Goal: Task Accomplishment & Management: Manage account settings

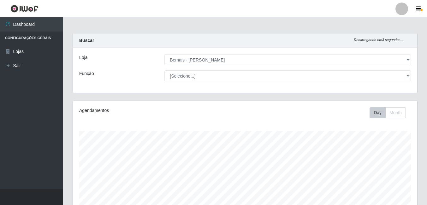
select select "230"
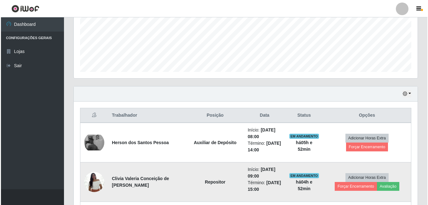
scroll to position [165, 0]
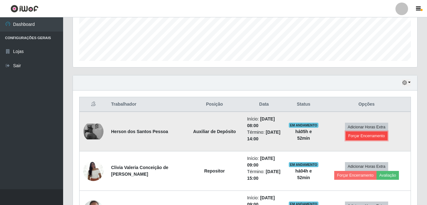
click at [352, 136] on button "Forçar Encerramento" at bounding box center [366, 136] width 42 height 9
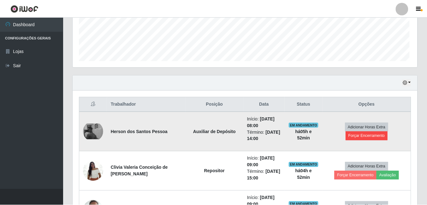
scroll to position [131, 341]
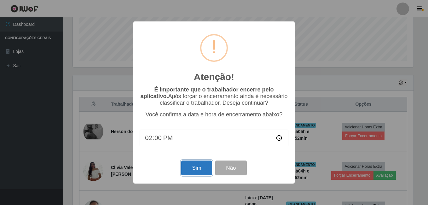
click at [198, 170] on button "Sim" at bounding box center [196, 168] width 31 height 15
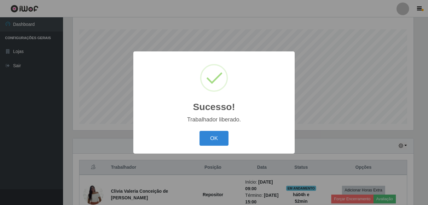
click at [200, 131] on button "OK" at bounding box center [214, 138] width 29 height 15
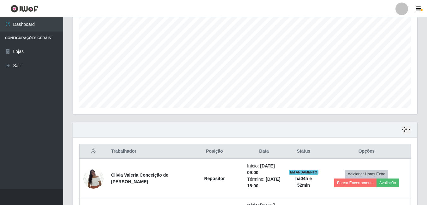
scroll to position [133, 0]
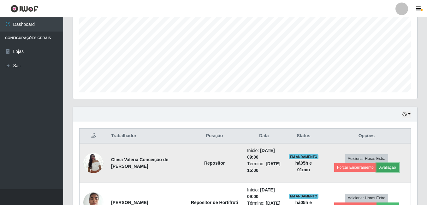
click at [391, 168] on button "Avaliação" at bounding box center [387, 167] width 22 height 9
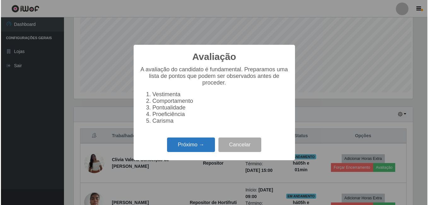
scroll to position [131, 341]
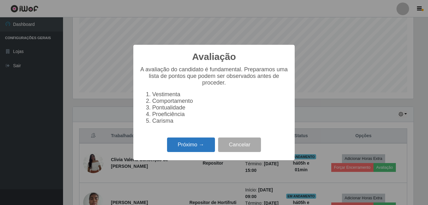
click at [184, 148] on button "Próximo →" at bounding box center [191, 145] width 48 height 15
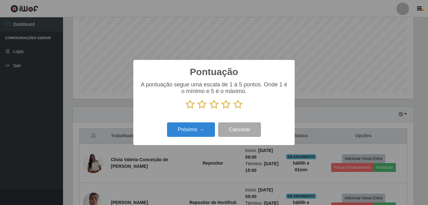
click at [236, 105] on icon at bounding box center [238, 104] width 9 height 9
click at [234, 109] on input "radio" at bounding box center [234, 109] width 0 height 0
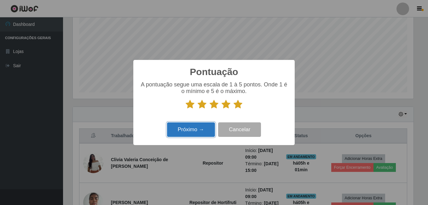
click at [204, 132] on button "Próximo →" at bounding box center [191, 129] width 48 height 15
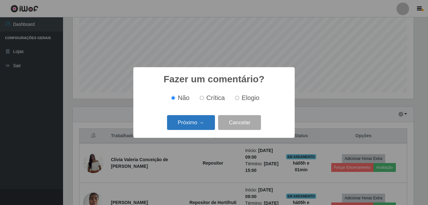
click at [198, 126] on button "Próximo →" at bounding box center [191, 122] width 48 height 15
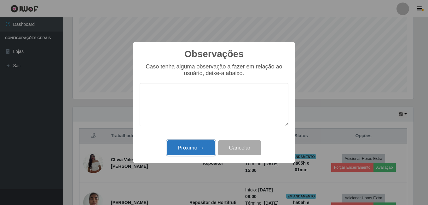
click at [200, 150] on button "Próximo →" at bounding box center [191, 147] width 48 height 15
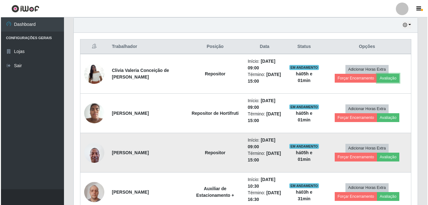
scroll to position [228, 0]
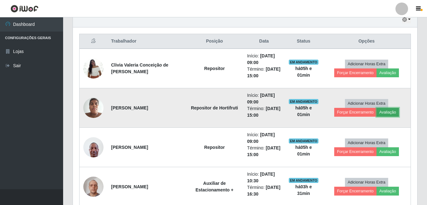
click at [391, 112] on button "Avaliação" at bounding box center [387, 112] width 22 height 9
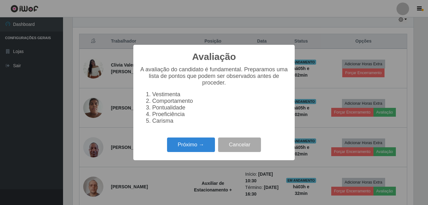
scroll to position [131, 341]
click at [202, 147] on button "Próximo →" at bounding box center [191, 145] width 48 height 15
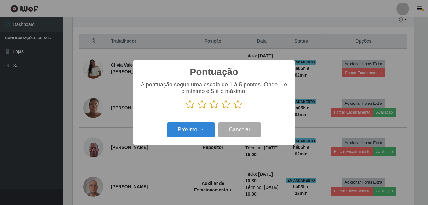
click at [239, 106] on icon at bounding box center [238, 104] width 9 height 9
click at [234, 109] on input "radio" at bounding box center [234, 109] width 0 height 0
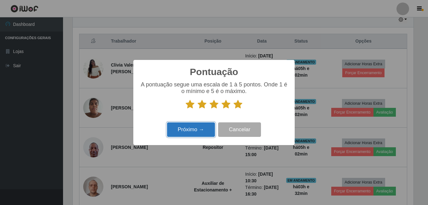
click at [214, 124] on button "Próximo →" at bounding box center [191, 129] width 48 height 15
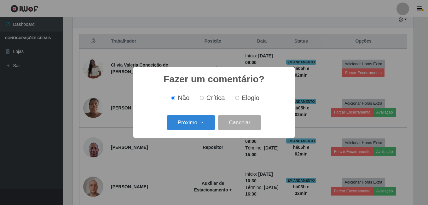
click at [209, 125] on button "Próximo →" at bounding box center [191, 122] width 48 height 15
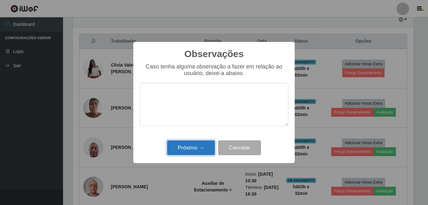
click at [206, 151] on button "Próximo →" at bounding box center [191, 147] width 48 height 15
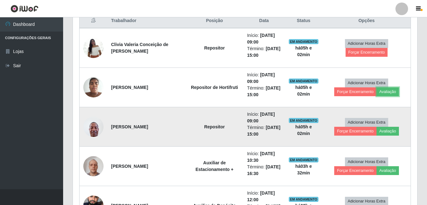
scroll to position [259, 0]
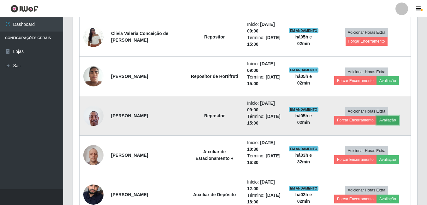
click at [382, 122] on button "Avaliação" at bounding box center [387, 120] width 22 height 9
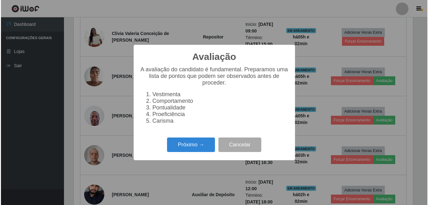
scroll to position [131, 341]
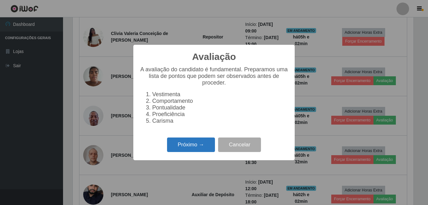
click at [209, 146] on button "Próximo →" at bounding box center [191, 145] width 48 height 15
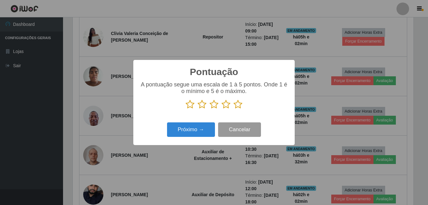
scroll to position [315335, 315125]
click at [238, 105] on icon at bounding box center [238, 104] width 9 height 9
click at [234, 109] on input "radio" at bounding box center [234, 109] width 0 height 0
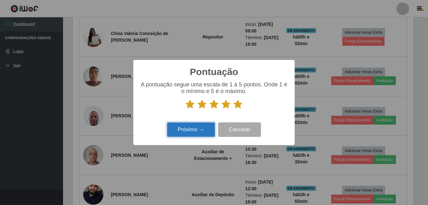
click at [210, 126] on button "Próximo →" at bounding box center [191, 129] width 48 height 15
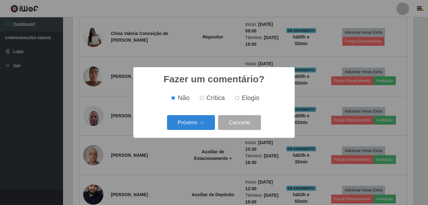
click at [207, 126] on button "Próximo →" at bounding box center [191, 122] width 48 height 15
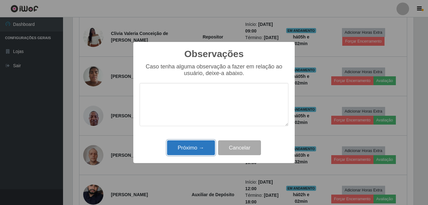
click at [205, 144] on button "Próximo →" at bounding box center [191, 147] width 48 height 15
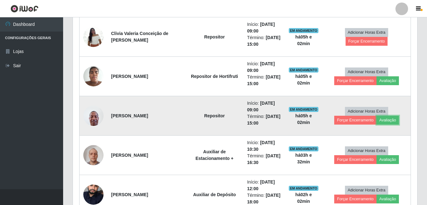
scroll to position [291, 0]
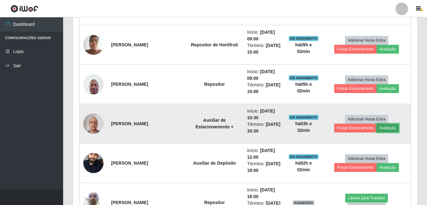
click at [390, 128] on button "Avaliação" at bounding box center [387, 128] width 22 height 9
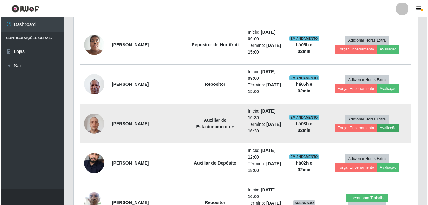
scroll to position [131, 341]
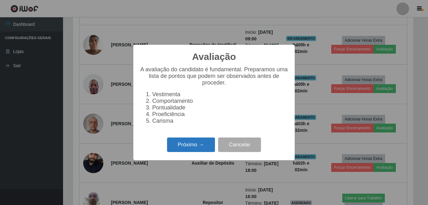
click at [195, 145] on button "Próximo →" at bounding box center [191, 145] width 48 height 15
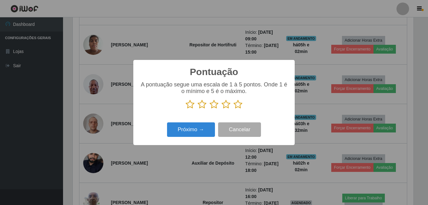
click at [241, 109] on icon at bounding box center [238, 104] width 9 height 9
click at [234, 109] on input "radio" at bounding box center [234, 109] width 0 height 0
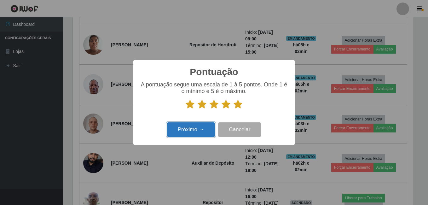
click at [212, 125] on button "Próximo →" at bounding box center [191, 129] width 48 height 15
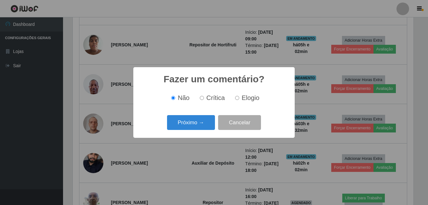
click at [204, 128] on button "Próximo →" at bounding box center [191, 122] width 48 height 15
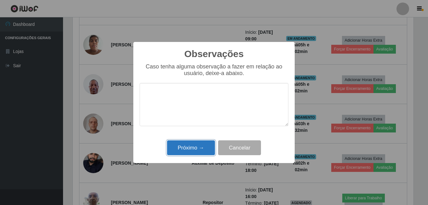
click at [206, 145] on button "Próximo →" at bounding box center [191, 147] width 48 height 15
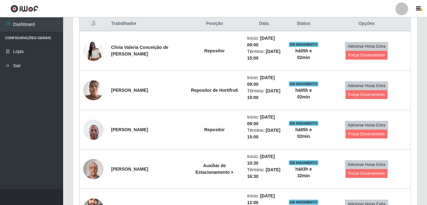
scroll to position [291, 0]
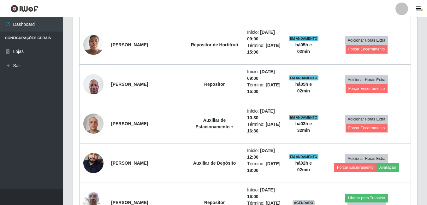
click at [422, 72] on div "Carregando... Buscar Recarregando em 2 segundos... Loja [Selecione...] Bemais -…" at bounding box center [245, 107] width 364 height 731
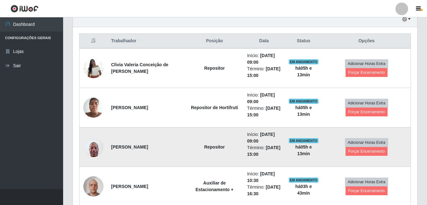
scroll to position [228, 0]
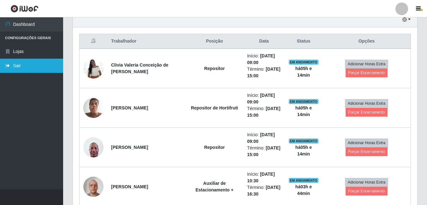
click at [29, 68] on link "Sair" at bounding box center [31, 66] width 63 height 14
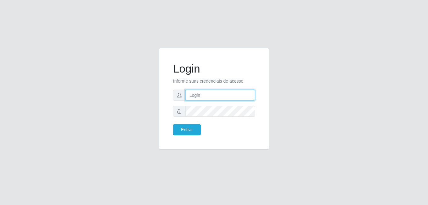
type input "bianor@bemais"
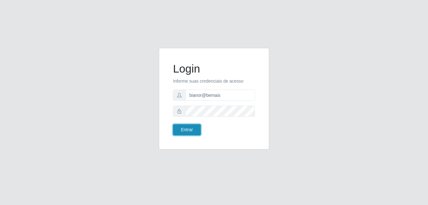
click at [192, 131] on button "Entrar" at bounding box center [187, 129] width 28 height 11
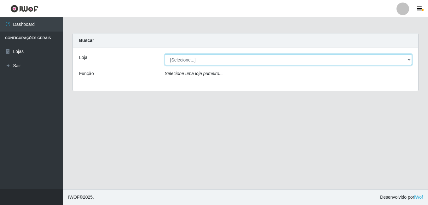
click at [234, 62] on select "[Selecione...] [PERSON_NAME]" at bounding box center [289, 59] width 248 height 11
select select "230"
click at [165, 54] on select "[Selecione...] [PERSON_NAME]" at bounding box center [289, 59] width 248 height 11
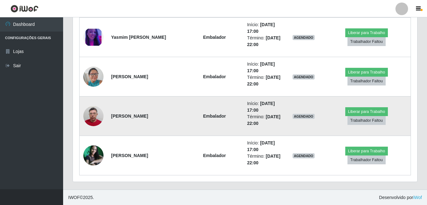
scroll to position [575, 0]
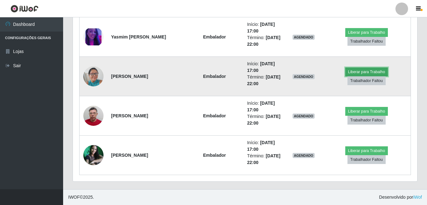
click at [359, 76] on button "Liberar para Trabalho" at bounding box center [366, 72] width 43 height 9
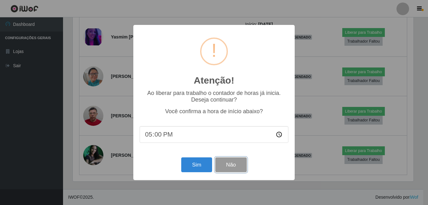
click at [226, 170] on button "Não" at bounding box center [230, 164] width 31 height 15
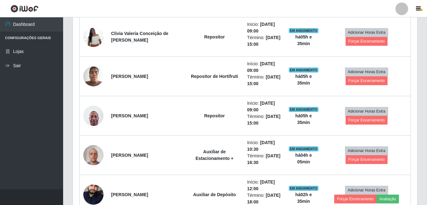
scroll to position [354, 0]
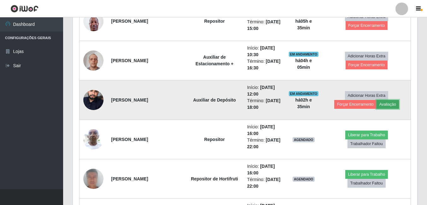
click at [390, 103] on button "Avaliação" at bounding box center [387, 104] width 22 height 9
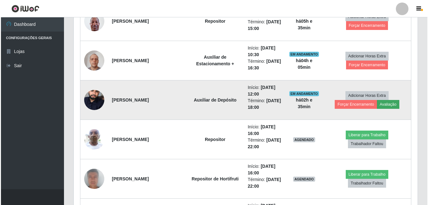
scroll to position [131, 341]
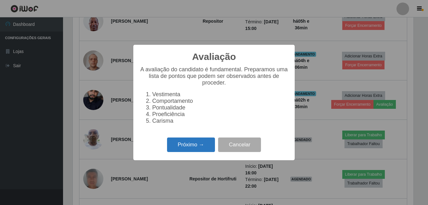
click at [203, 147] on button "Próximo →" at bounding box center [191, 145] width 48 height 15
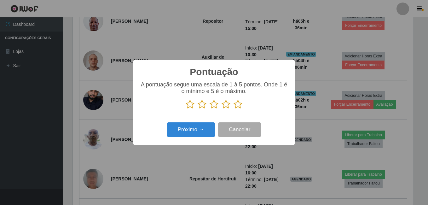
scroll to position [315335, 315125]
click at [237, 101] on icon at bounding box center [238, 104] width 9 height 9
click at [234, 109] on input "radio" at bounding box center [234, 109] width 0 height 0
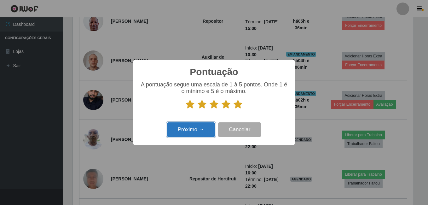
click at [199, 132] on button "Próximo →" at bounding box center [191, 129] width 48 height 15
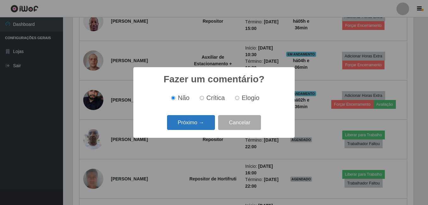
click at [203, 123] on button "Próximo →" at bounding box center [191, 122] width 48 height 15
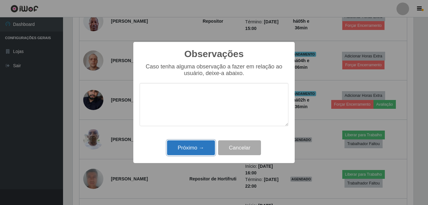
click at [198, 142] on button "Próximo →" at bounding box center [191, 147] width 48 height 15
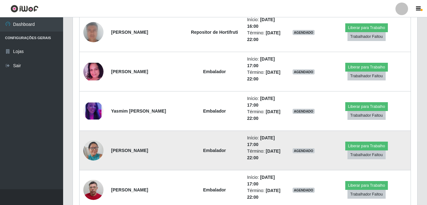
scroll to position [512, 0]
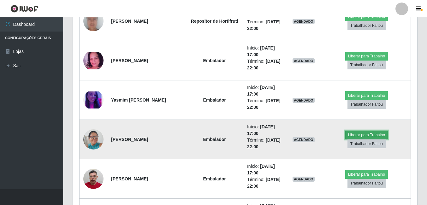
click at [345, 139] on button "Liberar para Trabalho" at bounding box center [366, 135] width 43 height 9
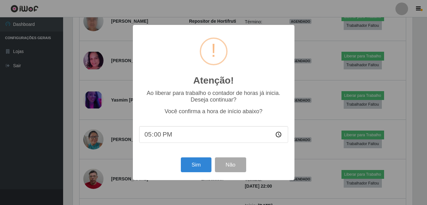
scroll to position [131, 341]
click at [190, 161] on button "Sim" at bounding box center [196, 164] width 31 height 15
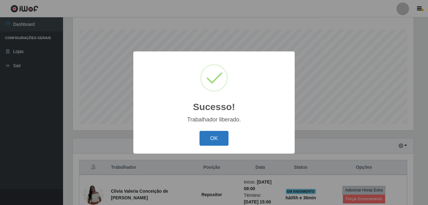
click at [222, 141] on button "OK" at bounding box center [214, 138] width 29 height 15
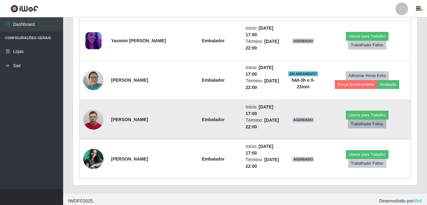
scroll to position [575, 0]
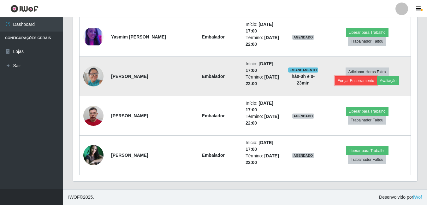
click at [364, 83] on button "Forçar Encerramento" at bounding box center [356, 80] width 42 height 9
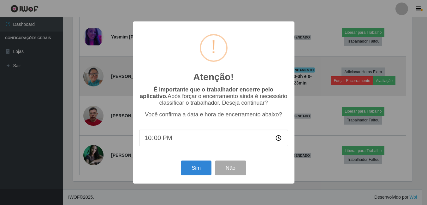
scroll to position [131, 341]
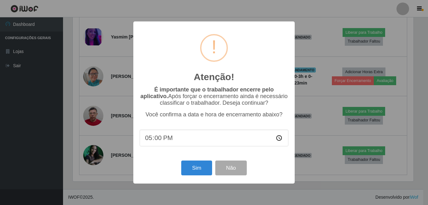
type input "17:01"
click at [191, 173] on button "Sim" at bounding box center [196, 168] width 31 height 15
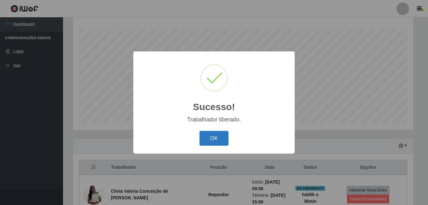
click at [216, 141] on button "OK" at bounding box center [214, 138] width 29 height 15
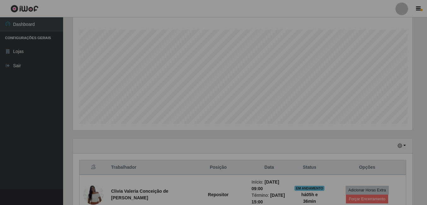
scroll to position [0, 0]
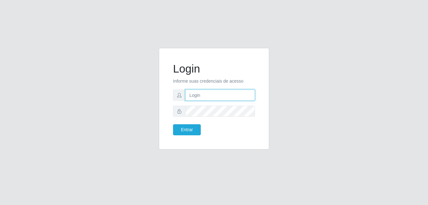
type input "bianor@bemais"
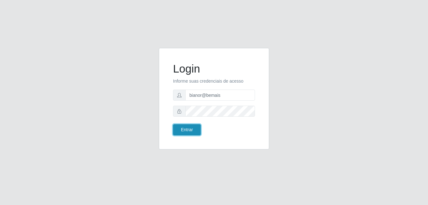
click at [188, 127] on button "Entrar" at bounding box center [187, 129] width 28 height 11
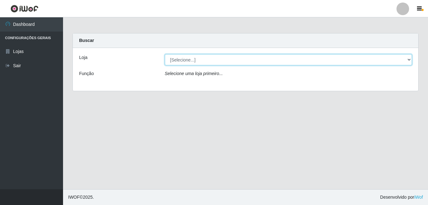
click at [192, 61] on select "[Selecione...] [PERSON_NAME]" at bounding box center [289, 59] width 248 height 11
select select "230"
click at [165, 54] on select "[Selecione...] [PERSON_NAME]" at bounding box center [289, 59] width 248 height 11
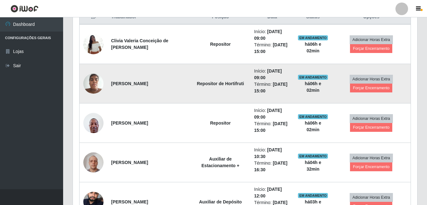
scroll to position [252, 0]
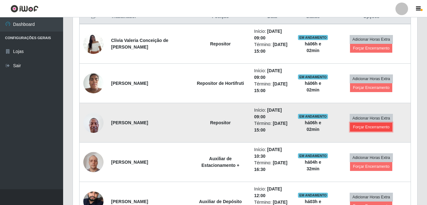
click at [361, 125] on button "Forçar Encerramento" at bounding box center [371, 127] width 42 height 9
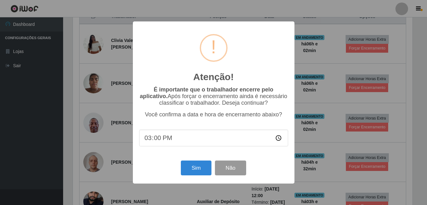
scroll to position [131, 341]
click at [199, 172] on button "Sim" at bounding box center [196, 168] width 31 height 15
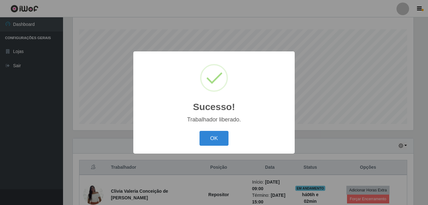
click at [232, 135] on div "OK Cancel" at bounding box center [214, 138] width 149 height 18
click at [193, 142] on div "OK Cancel" at bounding box center [214, 138] width 149 height 18
click at [209, 136] on button "OK" at bounding box center [214, 138] width 29 height 15
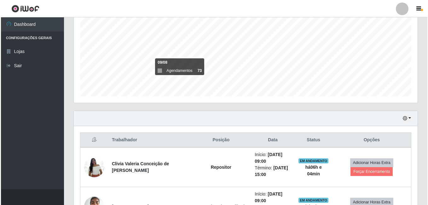
scroll to position [196, 0]
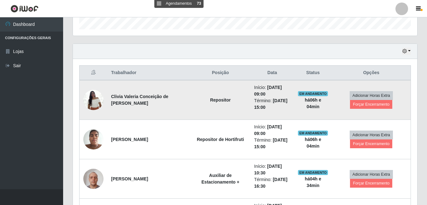
click at [349, 102] on td "Adicionar Horas Extra Forçar Encerramento" at bounding box center [371, 100] width 79 height 40
click at [356, 104] on button "Forçar Encerramento" at bounding box center [371, 104] width 42 height 9
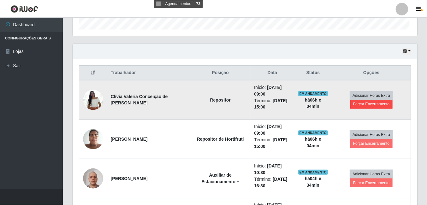
scroll to position [131, 341]
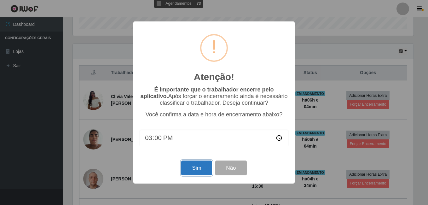
click at [196, 172] on button "Sim" at bounding box center [196, 168] width 31 height 15
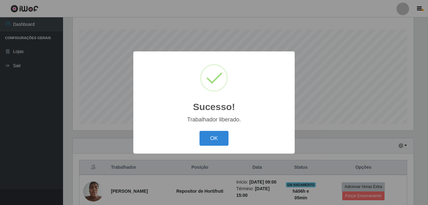
click at [200, 131] on button "OK" at bounding box center [214, 138] width 29 height 15
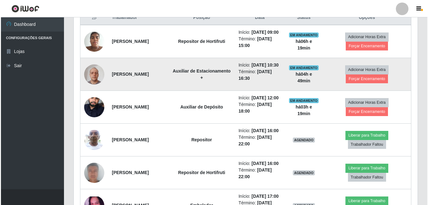
scroll to position [291, 0]
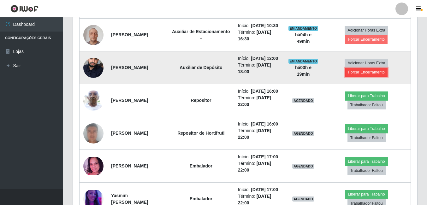
click at [376, 77] on button "Forçar Encerramento" at bounding box center [366, 72] width 42 height 9
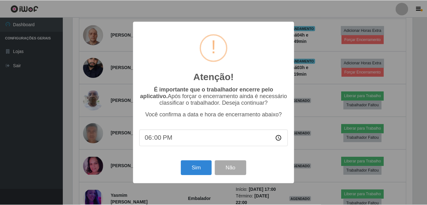
scroll to position [131, 341]
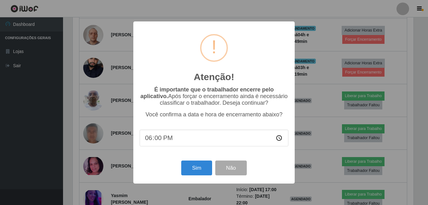
click at [332, 108] on div "Atenção! × É importante que o trabalhador encerre pelo aplicativo. Após forçar …" at bounding box center [214, 102] width 428 height 205
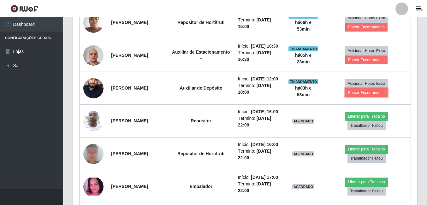
scroll to position [259, 0]
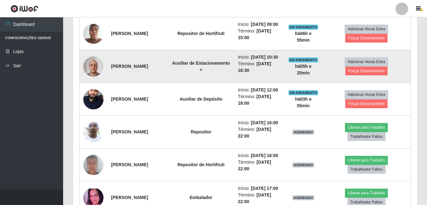
click at [271, 59] on td "Início: 24/09/2025, 10:30 Término: 24/09/2025, 16:30" at bounding box center [259, 66] width 50 height 33
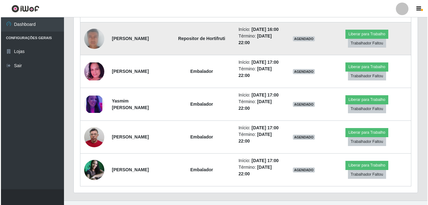
scroll to position [354, 0]
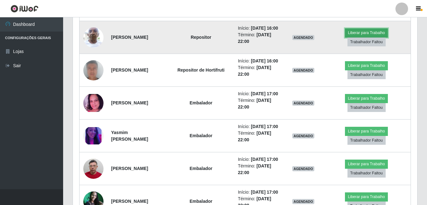
click at [367, 37] on button "Liberar para Trabalho" at bounding box center [366, 32] width 43 height 9
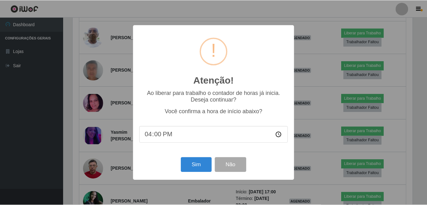
scroll to position [131, 341]
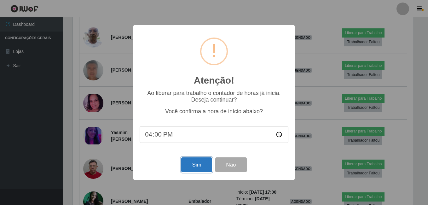
click at [187, 163] on button "Sim" at bounding box center [196, 164] width 31 height 15
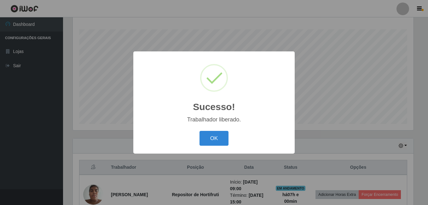
click at [200, 131] on button "OK" at bounding box center [214, 138] width 29 height 15
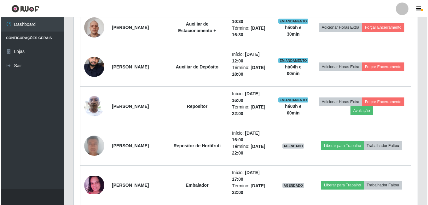
scroll to position [322, 0]
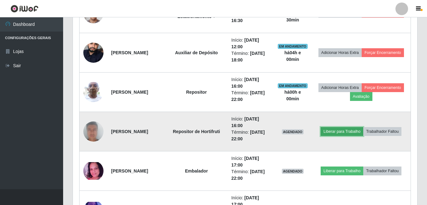
click at [354, 132] on button "Liberar para Trabalho" at bounding box center [342, 131] width 43 height 9
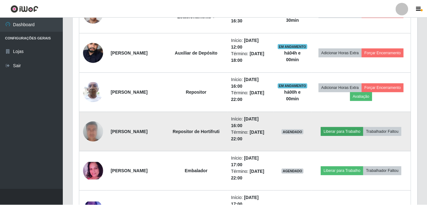
scroll to position [131, 341]
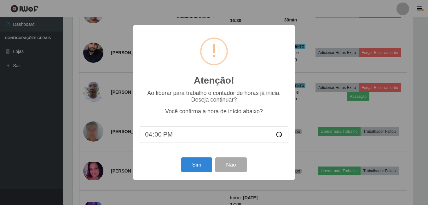
click at [190, 158] on div "Sim Não" at bounding box center [214, 165] width 149 height 18
click at [195, 168] on button "Sim" at bounding box center [196, 164] width 31 height 15
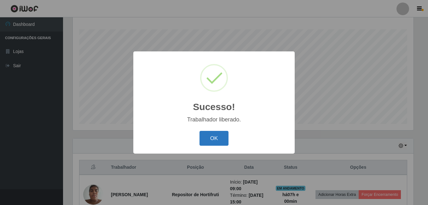
click at [208, 135] on button "OK" at bounding box center [214, 138] width 29 height 15
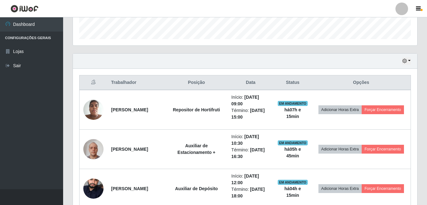
scroll to position [196, 0]
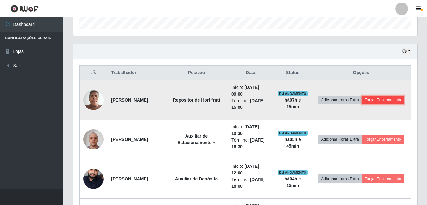
click at [362, 104] on button "Forçar Encerramento" at bounding box center [383, 100] width 42 height 9
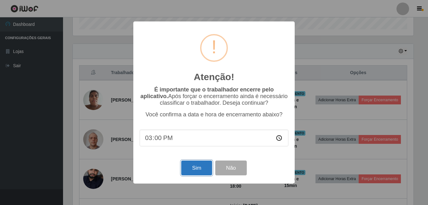
click at [197, 170] on button "Sim" at bounding box center [196, 168] width 31 height 15
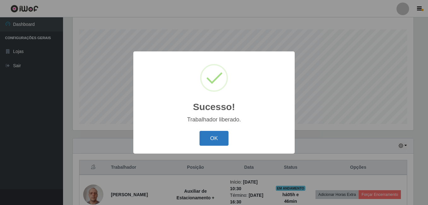
click at [221, 136] on button "OK" at bounding box center [214, 138] width 29 height 15
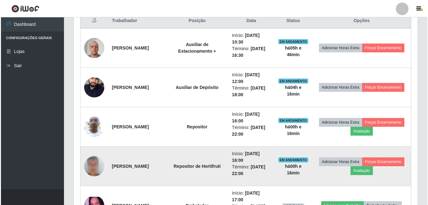
scroll to position [259, 0]
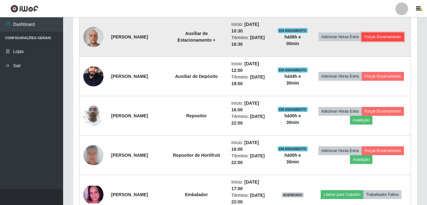
click at [379, 41] on button "Forçar Encerramento" at bounding box center [383, 36] width 42 height 9
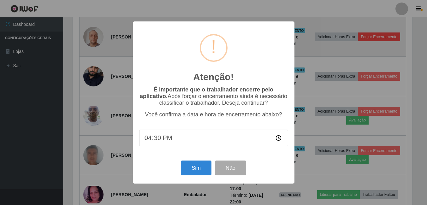
scroll to position [131, 341]
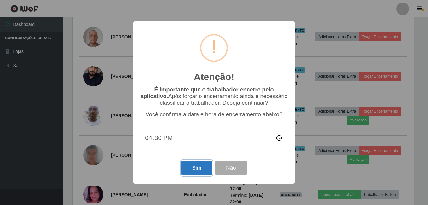
click at [193, 174] on button "Sim" at bounding box center [196, 168] width 31 height 15
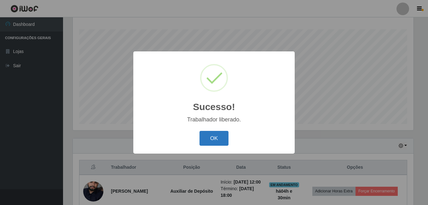
click at [220, 134] on button "OK" at bounding box center [214, 138] width 29 height 15
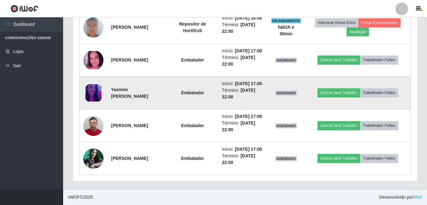
scroll to position [346, 0]
click at [348, 97] on button "Liberar para Trabalho" at bounding box center [338, 92] width 43 height 9
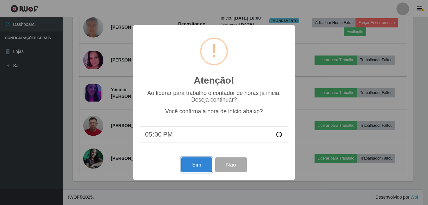
click at [202, 163] on button "Sim" at bounding box center [196, 164] width 31 height 15
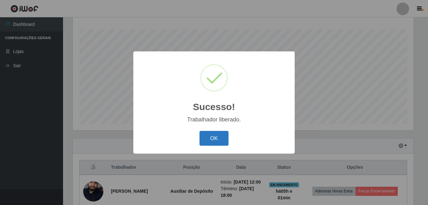
click at [212, 138] on button "OK" at bounding box center [214, 138] width 29 height 15
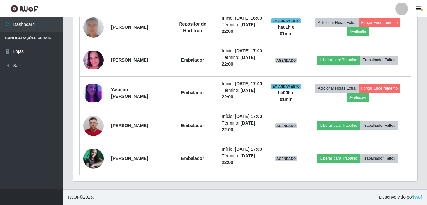
scroll to position [378, 0]
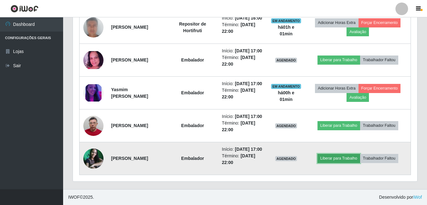
click at [347, 156] on button "Liberar para Trabalho" at bounding box center [338, 158] width 43 height 9
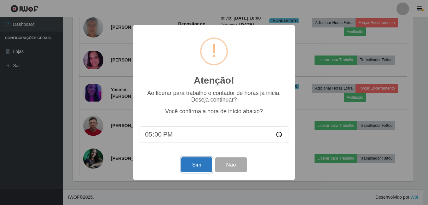
click at [188, 163] on button "Sim" at bounding box center [196, 164] width 31 height 15
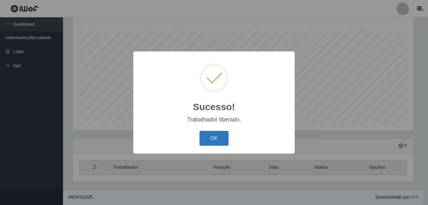
click at [219, 142] on button "OK" at bounding box center [214, 138] width 29 height 15
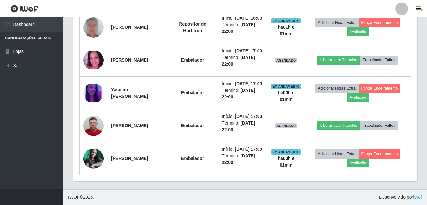
scroll to position [378, 0]
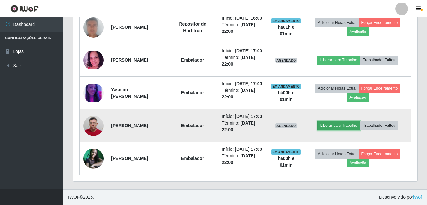
click at [351, 121] on button "Liberar para Trabalho" at bounding box center [338, 125] width 43 height 9
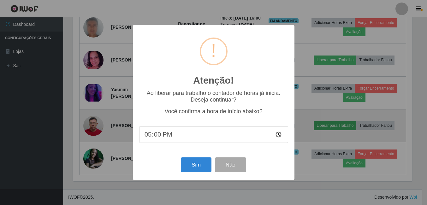
scroll to position [131, 341]
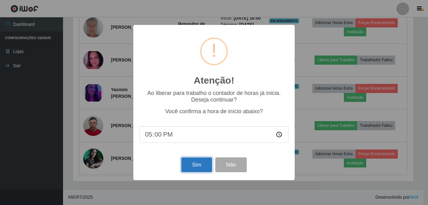
click at [189, 167] on button "Sim" at bounding box center [196, 164] width 31 height 15
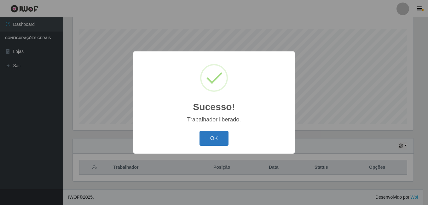
click at [211, 135] on button "OK" at bounding box center [214, 138] width 29 height 15
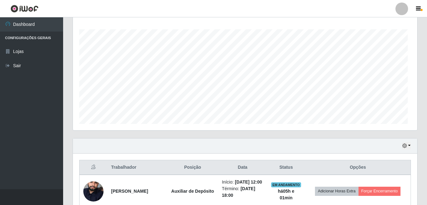
scroll to position [131, 344]
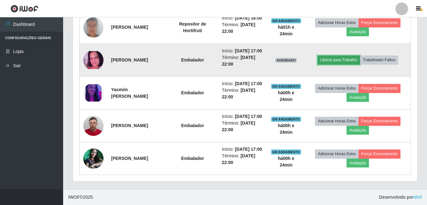
click at [348, 56] on button "Liberar para Trabalho" at bounding box center [338, 60] width 43 height 9
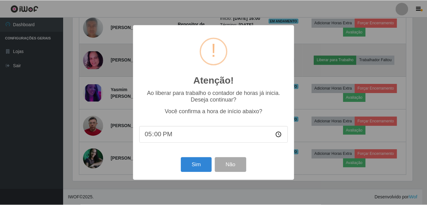
scroll to position [131, 341]
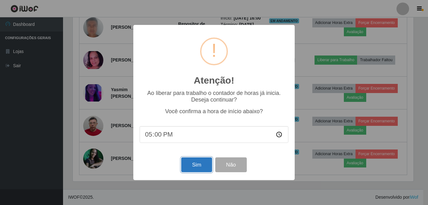
click at [201, 168] on button "Sim" at bounding box center [196, 164] width 31 height 15
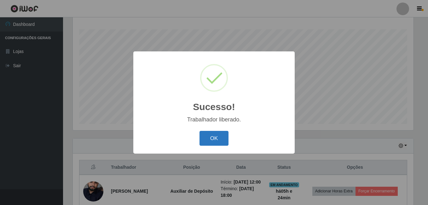
click at [216, 140] on button "OK" at bounding box center [214, 138] width 29 height 15
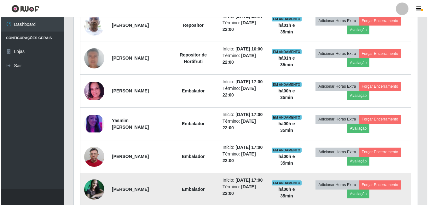
scroll to position [283, 0]
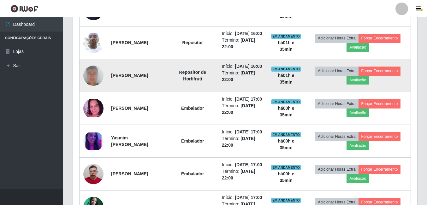
click at [89, 92] on td at bounding box center [93, 75] width 28 height 33
click at [91, 91] on img at bounding box center [93, 76] width 20 height 42
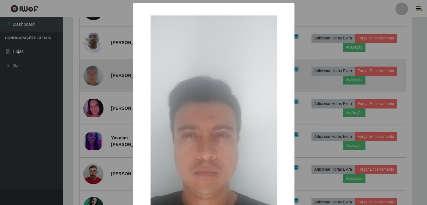
scroll to position [131, 341]
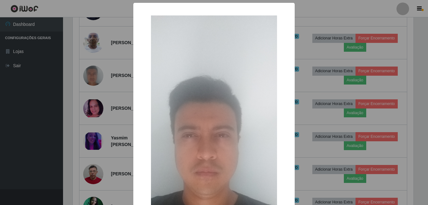
click at [103, 64] on div "× OK Cancel" at bounding box center [214, 102] width 428 height 205
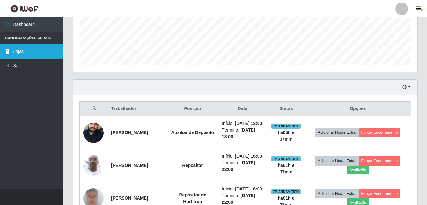
scroll to position [157, 0]
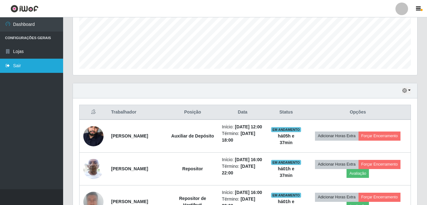
click at [25, 70] on link "Sair" at bounding box center [31, 66] width 63 height 14
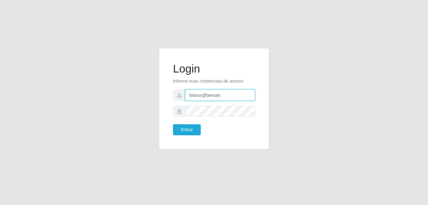
drag, startPoint x: 201, startPoint y: 97, endPoint x: 152, endPoint y: 103, distance: 48.9
click at [158, 102] on div "Login Informe suas credenciais de acesso bianor@bemais Entrar" at bounding box center [214, 102] width 120 height 109
type input "thiagol@bemais"
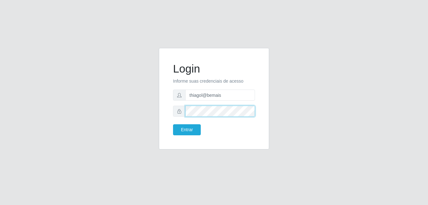
click at [173, 124] on button "Entrar" at bounding box center [187, 129] width 28 height 11
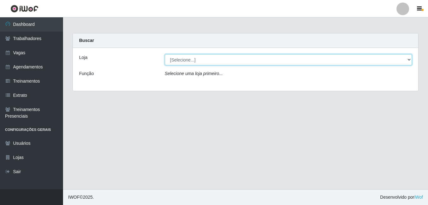
click at [236, 59] on select "[Selecione...] [PERSON_NAME]" at bounding box center [289, 59] width 248 height 11
select select "230"
click at [165, 54] on select "[Selecione...] [PERSON_NAME]" at bounding box center [289, 59] width 248 height 11
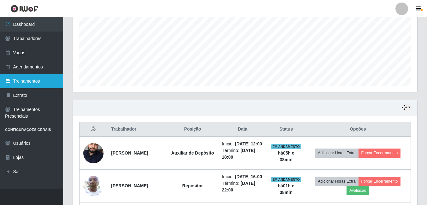
scroll to position [94, 0]
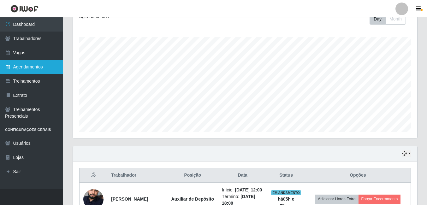
click at [21, 61] on link "Agendamentos" at bounding box center [31, 67] width 63 height 14
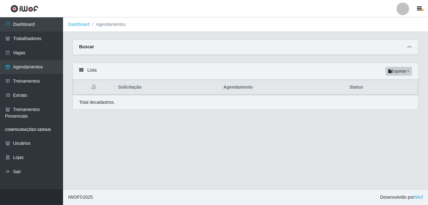
click at [408, 48] on icon at bounding box center [410, 47] width 4 height 4
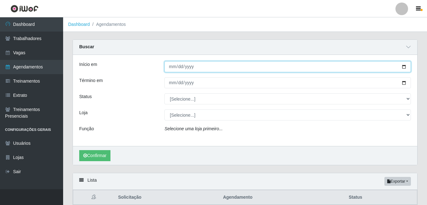
click at [171, 66] on input "Início em" at bounding box center [287, 66] width 246 height 11
type input "2025-09-25"
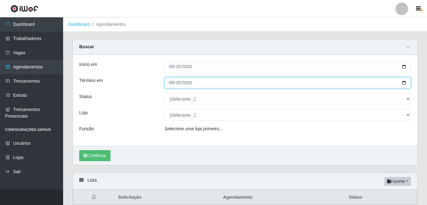
type input "2025-09-25"
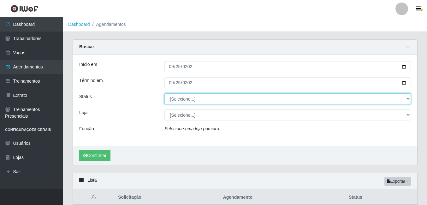
select select "AGENDADO"
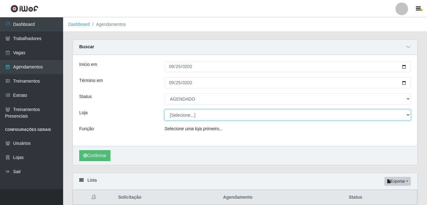
select select "230"
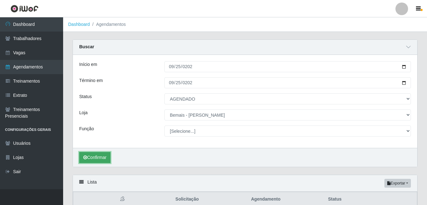
click at [100, 160] on button "Confirmar" at bounding box center [94, 157] width 31 height 11
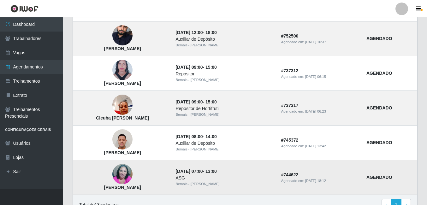
scroll to position [402, 0]
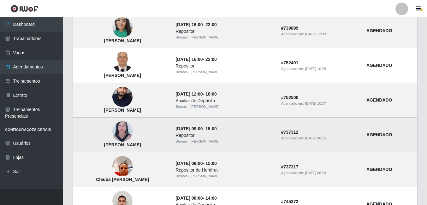
click at [127, 136] on img at bounding box center [122, 131] width 20 height 27
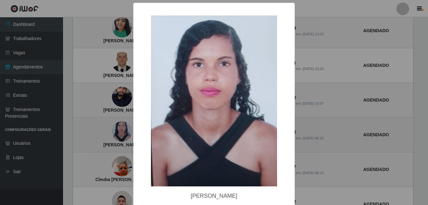
click at [127, 136] on div "× Mayara dos Santos Teófilo OK Cancel" at bounding box center [214, 102] width 428 height 205
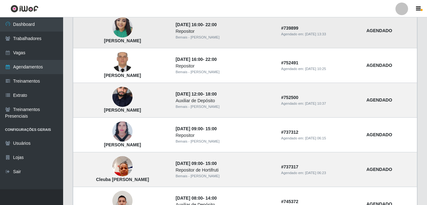
click at [123, 26] on img at bounding box center [122, 27] width 20 height 27
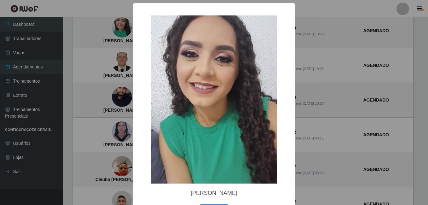
click at [123, 31] on div "× Aluska Oliveira Fernandes OK Cancel" at bounding box center [214, 102] width 428 height 205
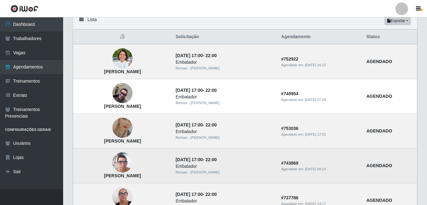
scroll to position [149, 0]
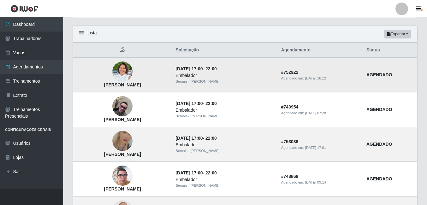
click at [132, 70] on img at bounding box center [122, 71] width 20 height 27
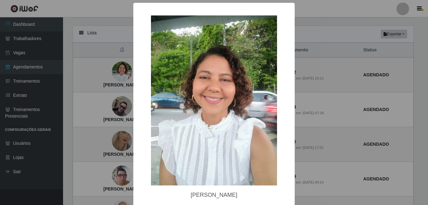
click at [123, 78] on div "× Joselia Francisco dos Santos OK Cancel" at bounding box center [214, 102] width 428 height 205
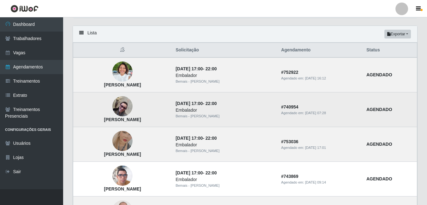
click at [141, 103] on td "[PERSON_NAME]" at bounding box center [122, 109] width 99 height 35
click at [132, 112] on img at bounding box center [122, 106] width 20 height 20
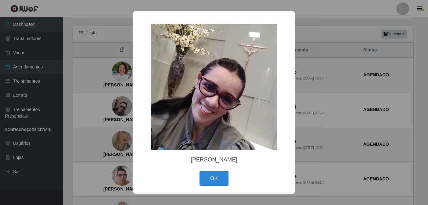
click at [108, 117] on div "× Márcia Maria de Morais OK Cancel" at bounding box center [214, 102] width 428 height 205
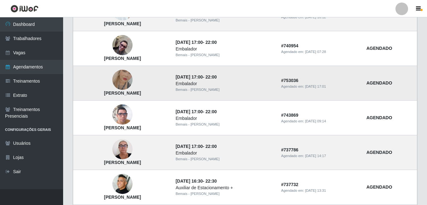
scroll to position [244, 0]
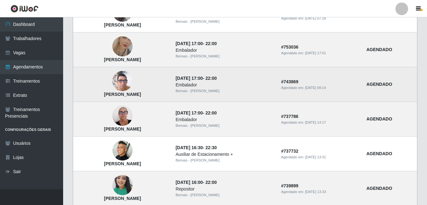
click at [132, 82] on img at bounding box center [122, 81] width 20 height 36
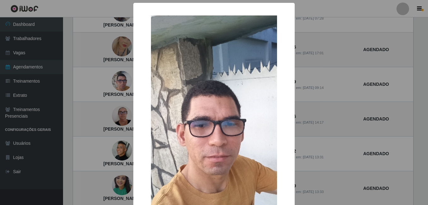
click at [116, 92] on div "× Fabio Aleixo da Silva OK Cancel" at bounding box center [214, 102] width 428 height 205
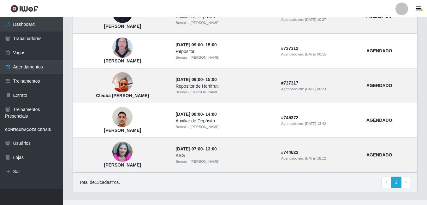
scroll to position [496, 0]
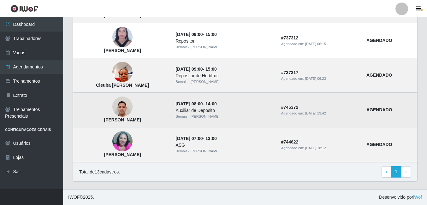
click at [132, 103] on img at bounding box center [122, 106] width 20 height 27
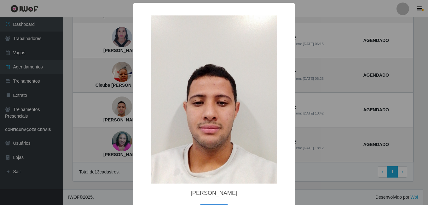
click at [109, 104] on div "× Bruno Bezerra Santos OK Cancel" at bounding box center [214, 102] width 428 height 205
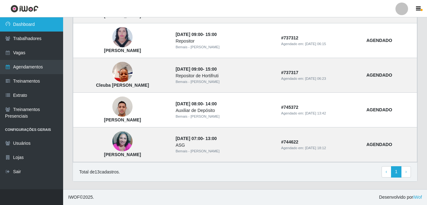
click at [43, 20] on link "Dashboard" at bounding box center [31, 24] width 63 height 14
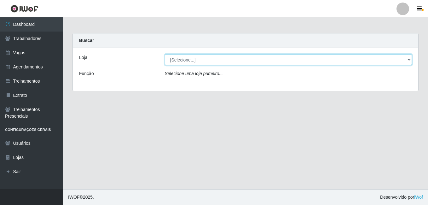
click at [206, 62] on select "[Selecione...] [PERSON_NAME]" at bounding box center [289, 59] width 248 height 11
click at [165, 54] on select "[Selecione...] [PERSON_NAME]" at bounding box center [289, 59] width 248 height 11
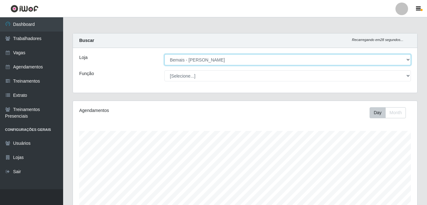
scroll to position [131, 344]
select select "[Selecione...]"
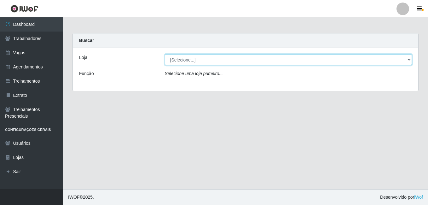
click at [409, 56] on select "[Selecione...] [PERSON_NAME]" at bounding box center [289, 59] width 248 height 11
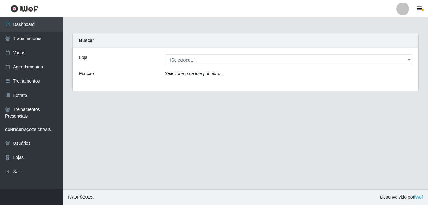
click at [375, 86] on div "Loja [Selecione...] Bemais - Ruy Carneiro Função Selecione uma loja primeiro..." at bounding box center [246, 69] width 346 height 43
drag, startPoint x: 411, startPoint y: 52, endPoint x: 410, endPoint y: 62, distance: 10.8
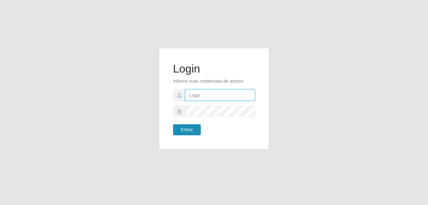
type input "bianor@bemais"
click at [189, 129] on button "Entrar" at bounding box center [187, 129] width 28 height 11
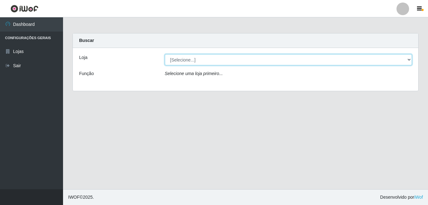
click at [411, 58] on select "[Selecione...] [PERSON_NAME]" at bounding box center [289, 59] width 248 height 11
select select "230"
click at [165, 54] on select "[Selecione...] [PERSON_NAME]" at bounding box center [289, 59] width 248 height 11
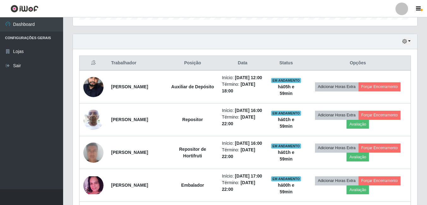
scroll to position [221, 0]
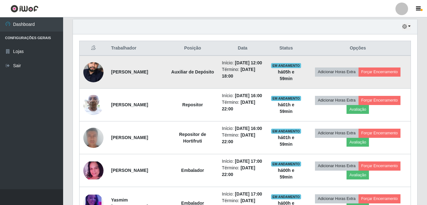
click at [391, 70] on td "Adicionar Horas Extra Forçar Encerramento" at bounding box center [358, 72] width 106 height 33
click at [385, 75] on button "Forçar Encerramento" at bounding box center [379, 72] width 42 height 9
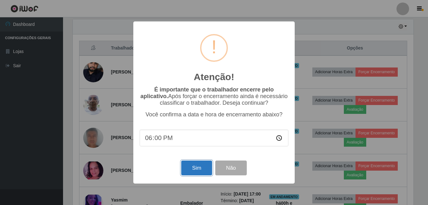
click at [197, 167] on button "Sim" at bounding box center [196, 168] width 31 height 15
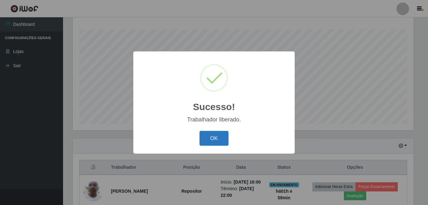
click at [206, 137] on button "OK" at bounding box center [214, 138] width 29 height 15
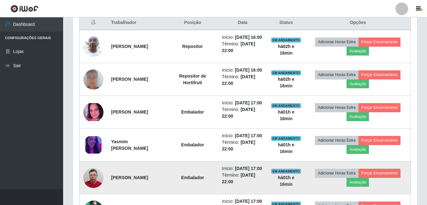
scroll to position [244, 0]
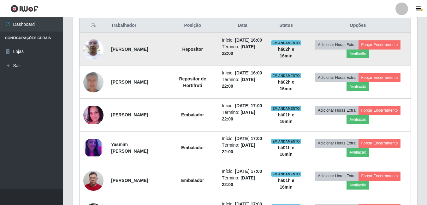
click at [93, 55] on img at bounding box center [93, 49] width 20 height 27
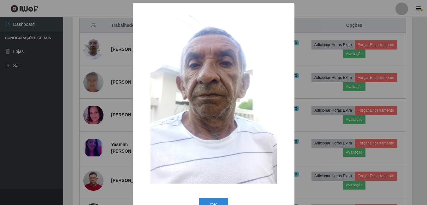
scroll to position [131, 341]
click at [109, 74] on div "× OK Cancel" at bounding box center [214, 102] width 428 height 205
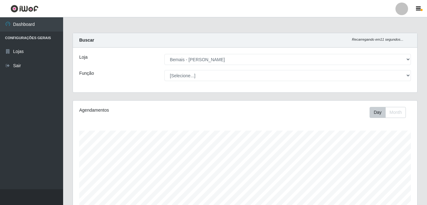
scroll to position [0, 0]
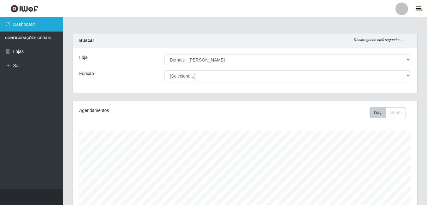
click at [41, 23] on link "Dashboard" at bounding box center [31, 24] width 63 height 14
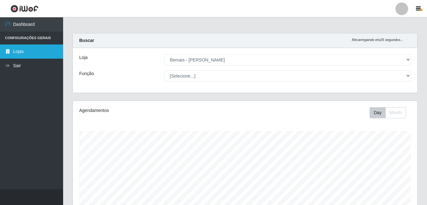
click at [32, 48] on link "Lojas" at bounding box center [31, 51] width 63 height 14
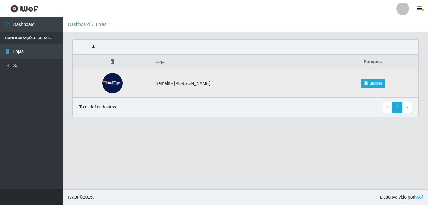
click at [117, 84] on img at bounding box center [113, 83] width 20 height 20
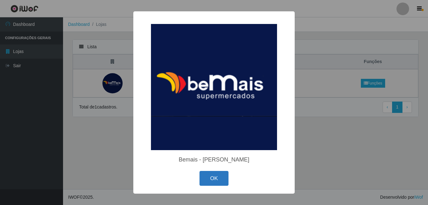
click at [209, 178] on button "OK" at bounding box center [214, 178] width 29 height 15
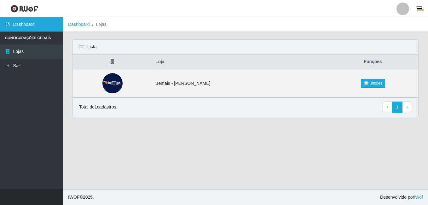
click at [35, 18] on link "Dashboard" at bounding box center [31, 24] width 63 height 14
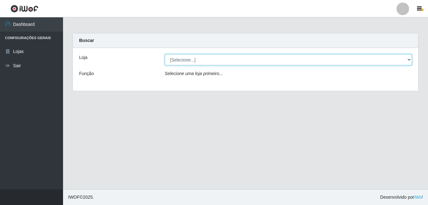
click at [221, 59] on select "[Selecione...] [PERSON_NAME]" at bounding box center [289, 59] width 248 height 11
select select "230"
click at [165, 54] on select "[Selecione...] [PERSON_NAME]" at bounding box center [289, 59] width 248 height 11
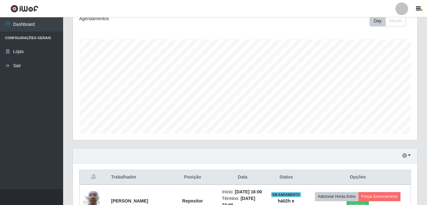
scroll to position [149, 0]
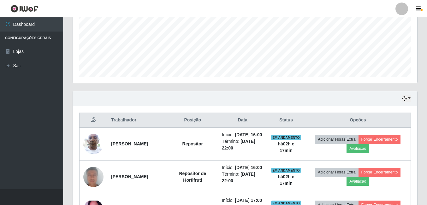
click at [401, 96] on div "Hoje 1 dia 3 dias 1 Semana Não encerrados" at bounding box center [245, 98] width 344 height 15
click at [407, 100] on button "button" at bounding box center [406, 98] width 9 height 7
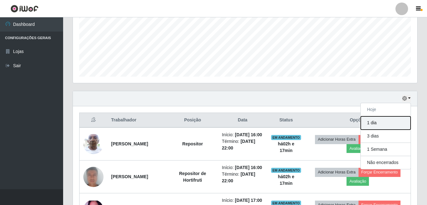
click at [385, 121] on button "1 dia" at bounding box center [386, 122] width 50 height 13
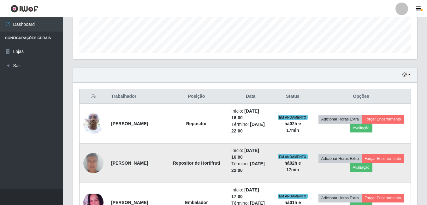
scroll to position [212, 0]
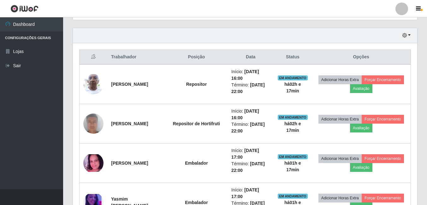
click at [409, 30] on div "Hoje 1 dia 3 dias 1 Semana Não encerrados" at bounding box center [245, 35] width 344 height 15
click at [403, 36] on icon "button" at bounding box center [404, 35] width 4 height 4
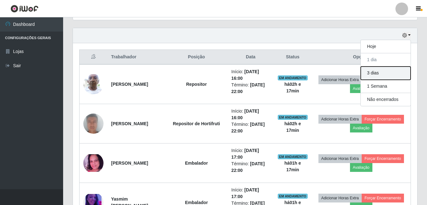
click at [386, 72] on button "3 dias" at bounding box center [386, 73] width 50 height 13
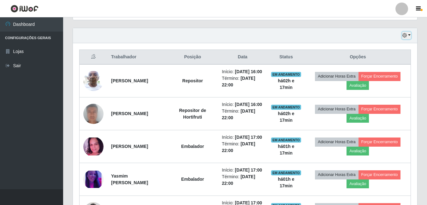
click at [410, 34] on button "button" at bounding box center [406, 35] width 9 height 7
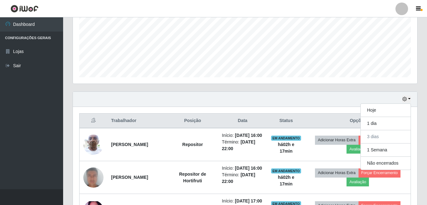
scroll to position [117, 0]
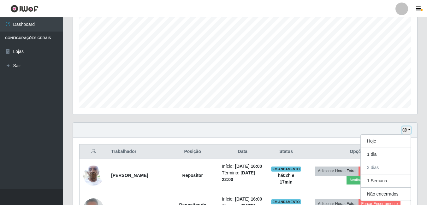
click at [409, 132] on button "button" at bounding box center [406, 130] width 9 height 7
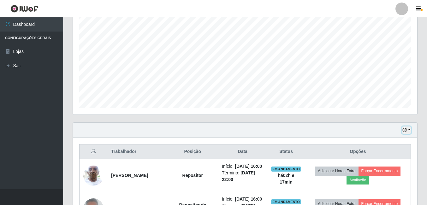
click at [409, 132] on button "button" at bounding box center [406, 130] width 9 height 7
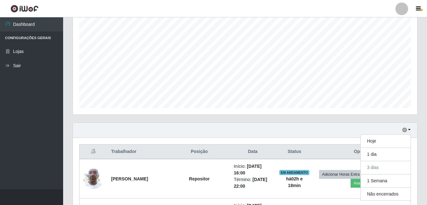
click at [299, 113] on div "Agendamentos Day Month 17/09 Agendamentos 54.83" at bounding box center [245, 49] width 344 height 131
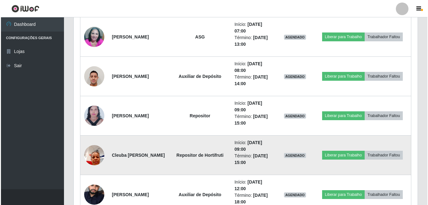
scroll to position [527, 0]
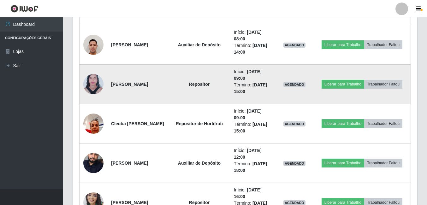
click at [88, 83] on img at bounding box center [93, 84] width 20 height 27
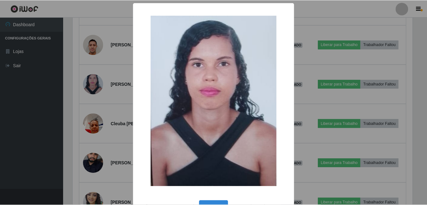
scroll to position [131, 341]
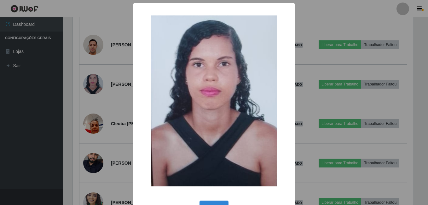
click at [109, 77] on div "× OK Cancel" at bounding box center [214, 102] width 428 height 205
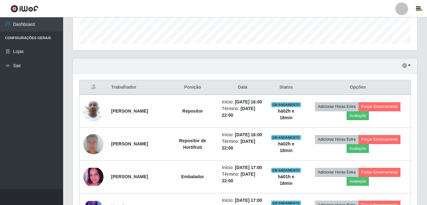
scroll to position [180, 0]
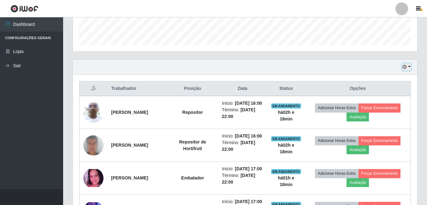
click at [408, 70] on button "button" at bounding box center [406, 66] width 9 height 7
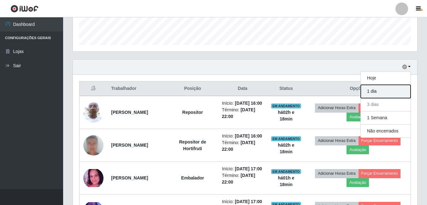
click at [374, 87] on button "1 dia" at bounding box center [386, 91] width 50 height 13
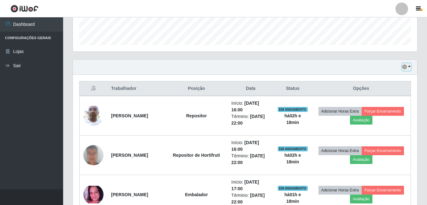
click at [409, 66] on button "button" at bounding box center [406, 66] width 9 height 7
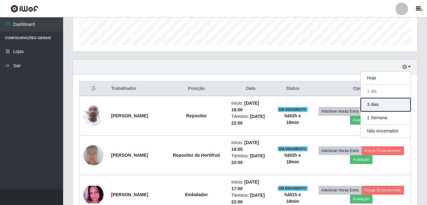
click at [379, 108] on button "3 dias" at bounding box center [386, 104] width 50 height 13
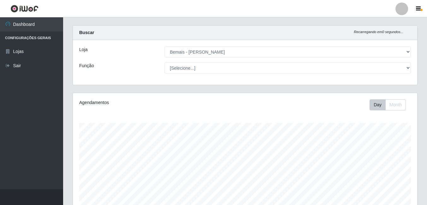
scroll to position [0, 0]
